Goal: Ask a question

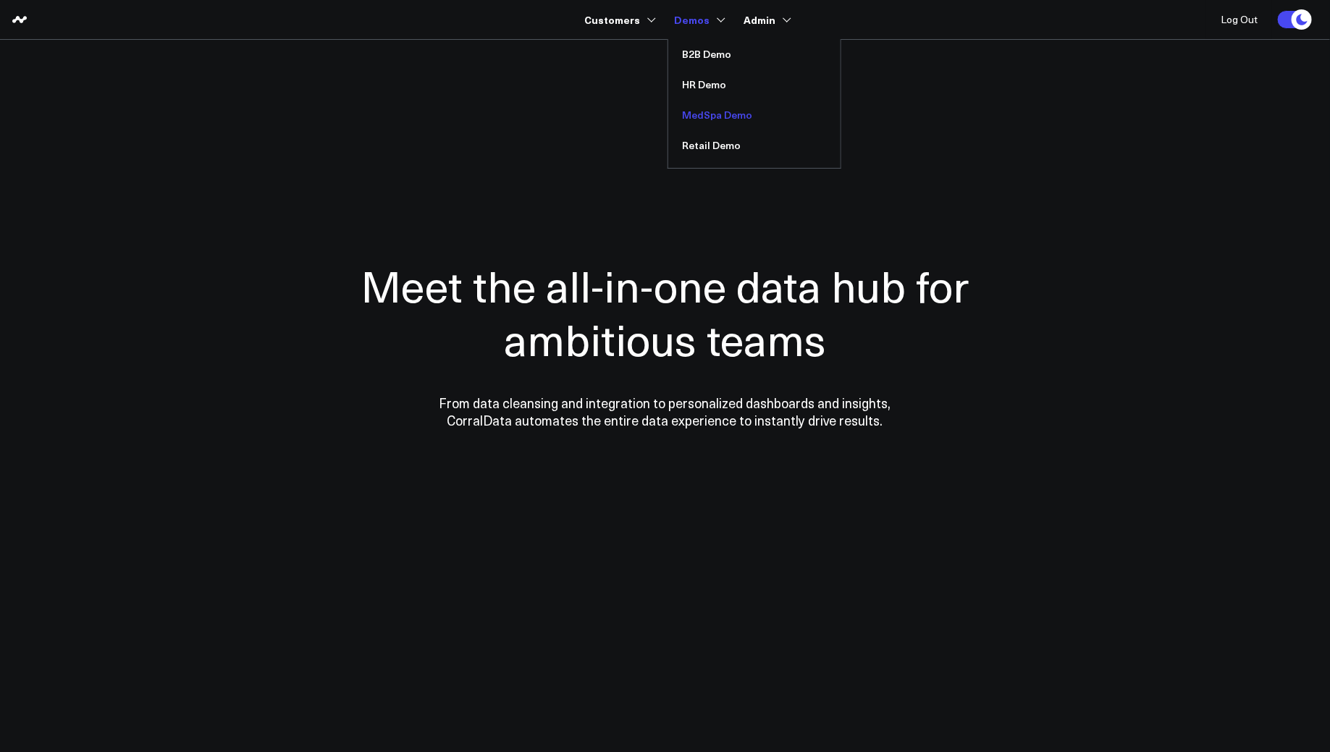
click at [695, 117] on link "MedSpa Demo" at bounding box center [754, 115] width 172 height 30
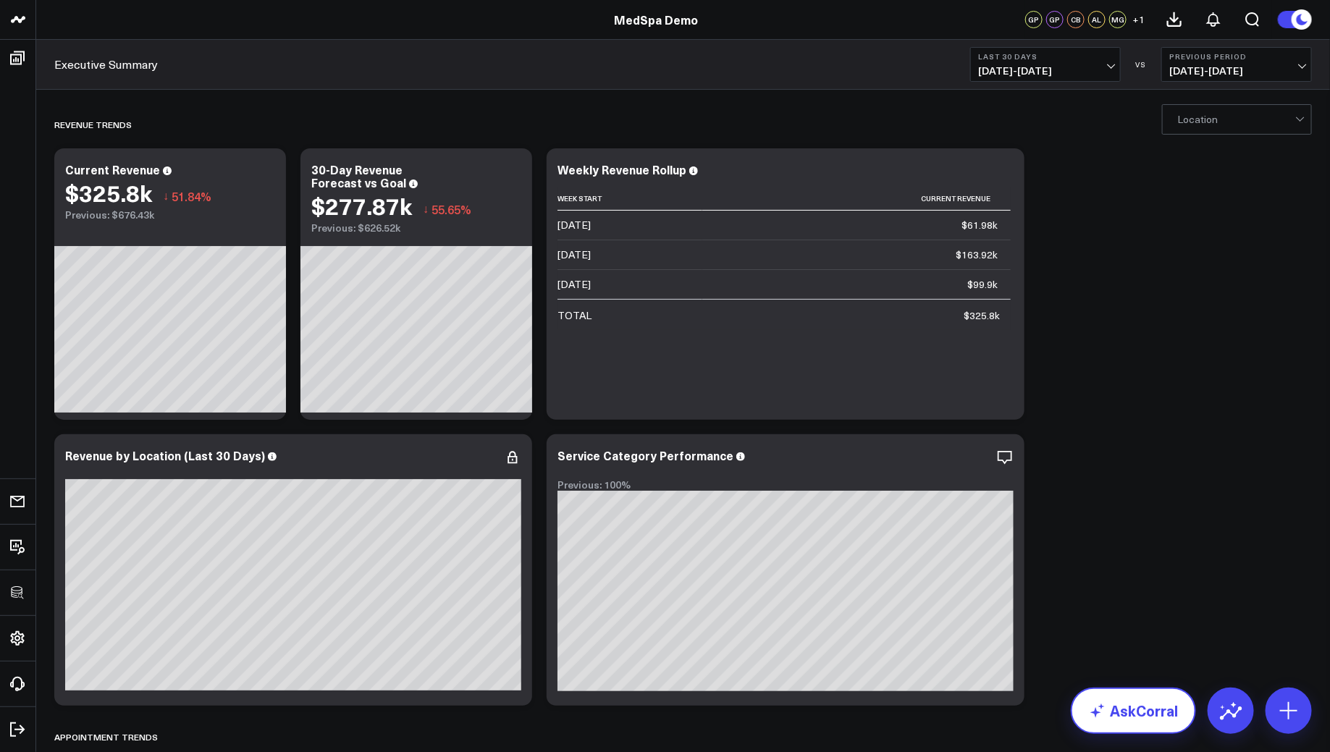
click at [1147, 704] on link "AskCorral" at bounding box center [1133, 711] width 125 height 46
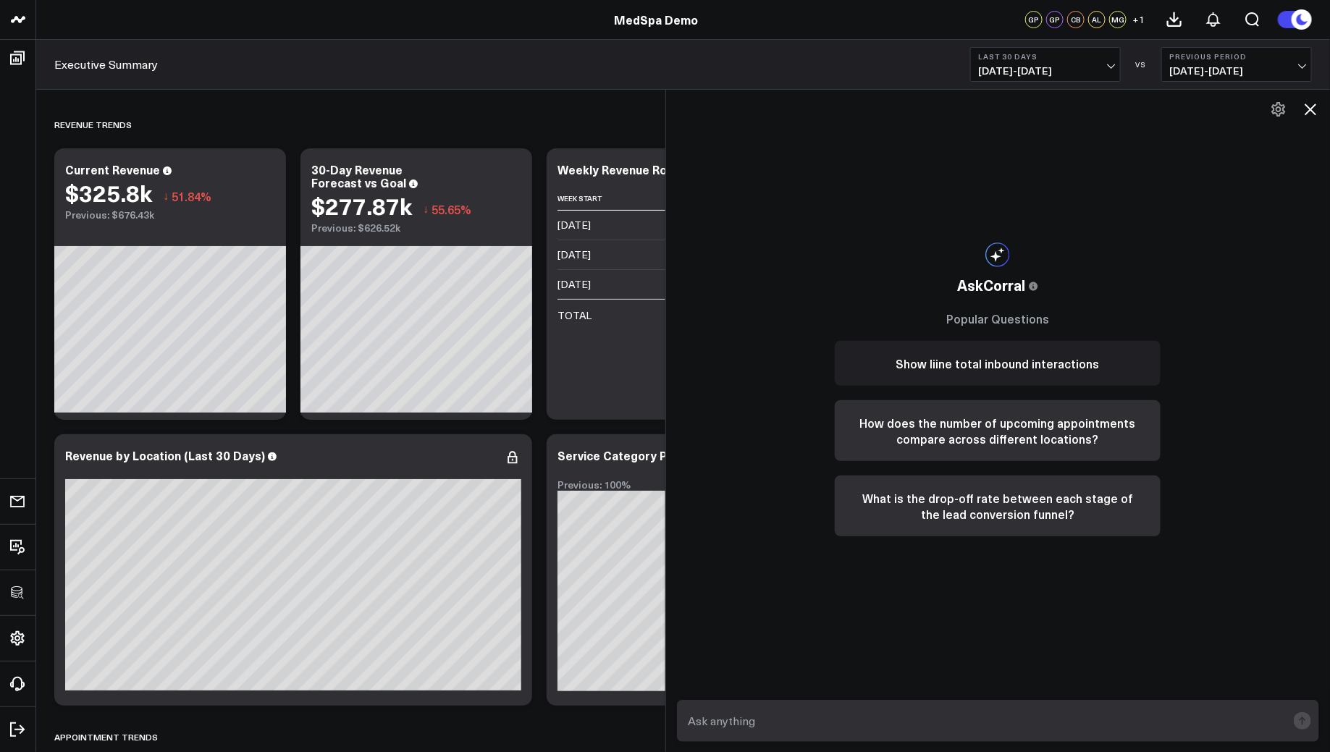
click at [1074, 374] on button "Show liine total inbound interactions" at bounding box center [998, 363] width 326 height 45
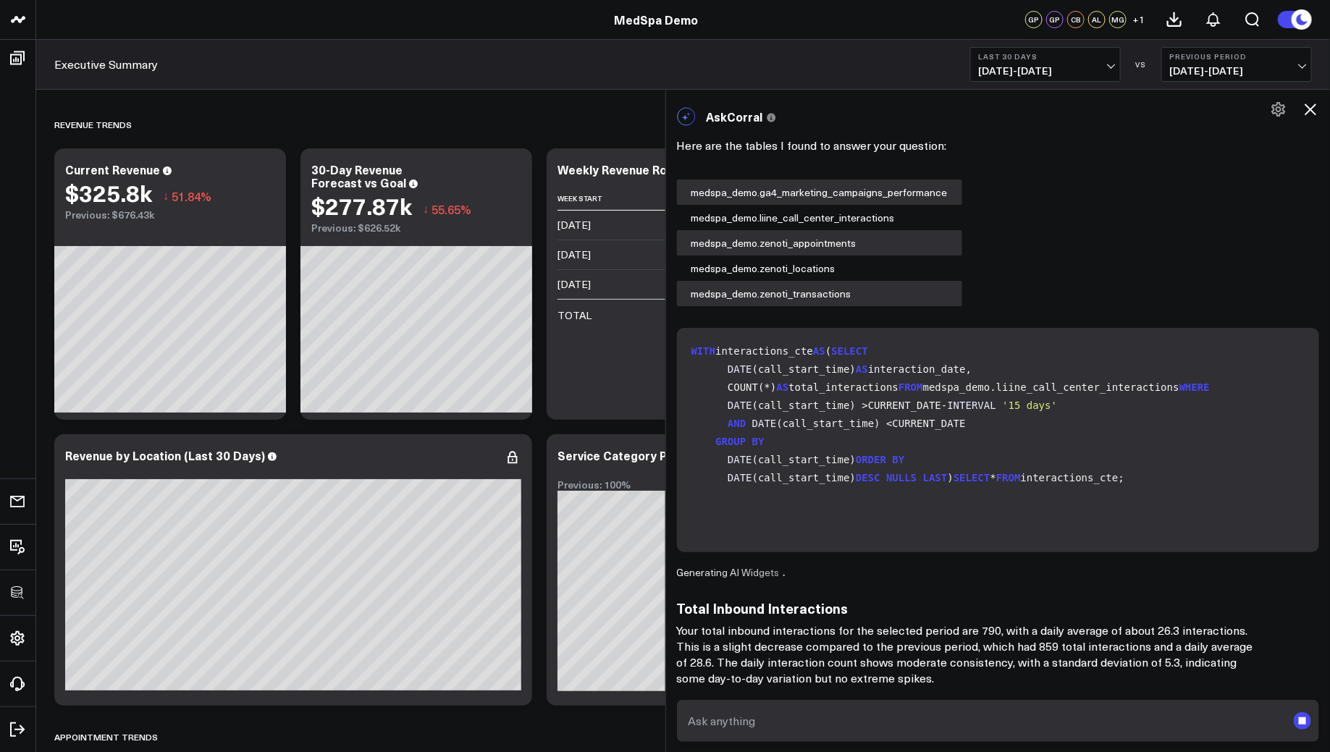
scroll to position [148, 0]
click at [807, 656] on p "Your total inbound interactions for the selected period are 790, with a daily a…" at bounding box center [966, 655] width 579 height 64
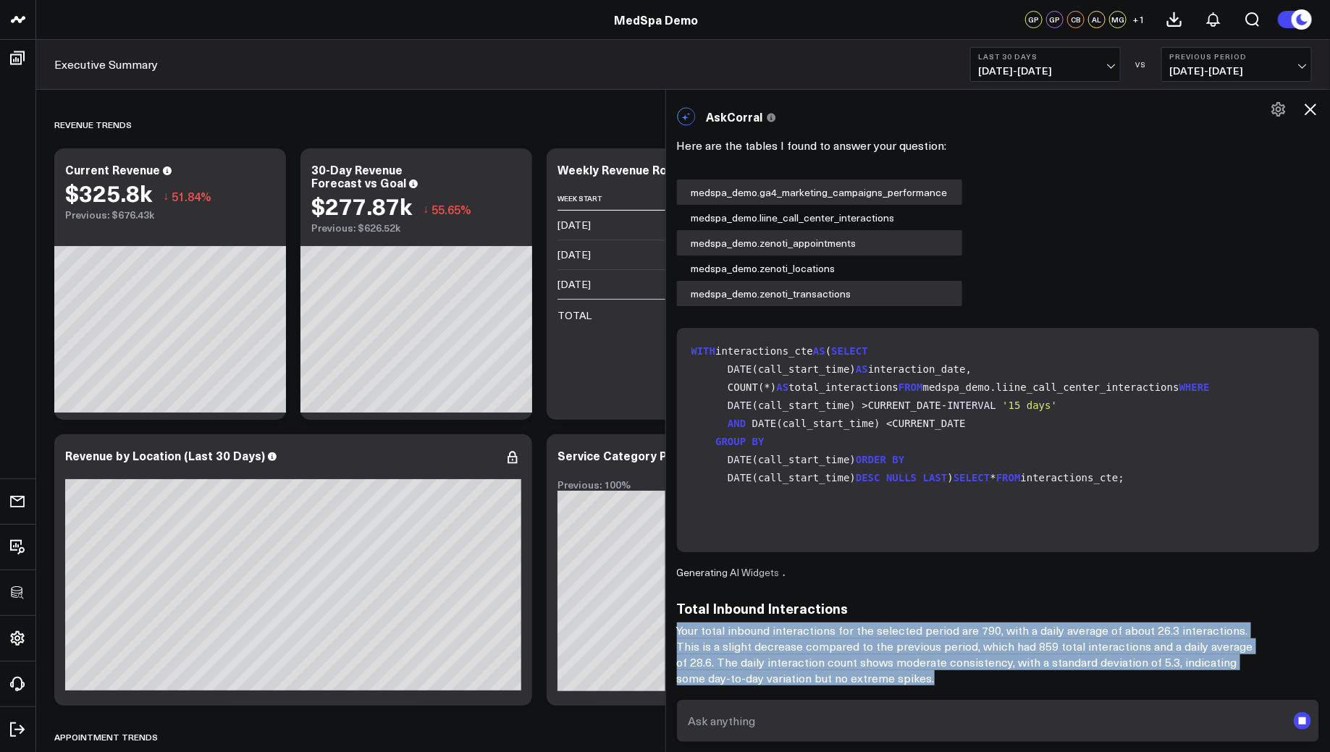
click at [807, 656] on p "Your total inbound interactions for the selected period are 790, with a daily a…" at bounding box center [966, 655] width 579 height 64
copy p "Your total inbound interactions for the selected period are 790, with a daily a…"
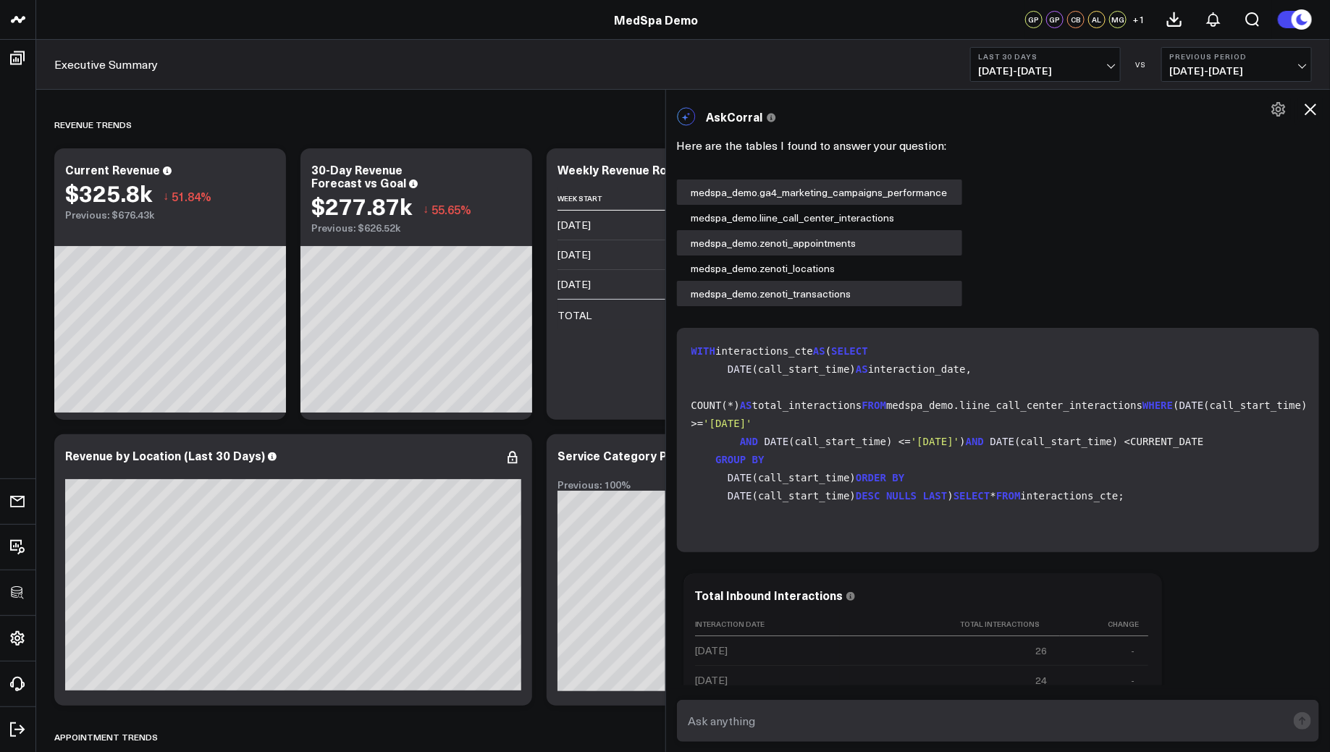
scroll to position [889, 0]
